Goal: Find specific page/section: Find specific page/section

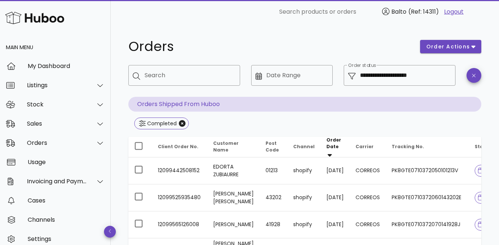
click at [25, 17] on img at bounding box center [34, 18] width 59 height 16
click at [60, 146] on div "Orders" at bounding box center [55, 142] width 111 height 19
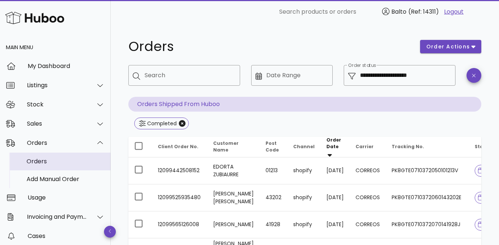
click at [56, 160] on div "Orders" at bounding box center [66, 160] width 78 height 7
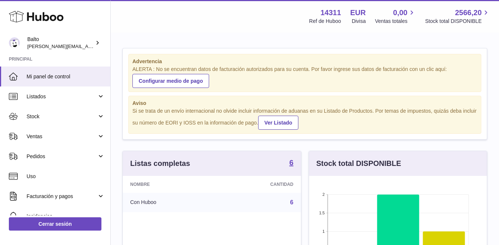
scroll to position [115, 178]
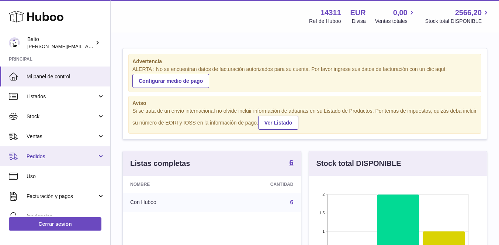
click at [95, 153] on span "Pedidos" at bounding box center [62, 156] width 70 height 7
